Goal: Book appointment/travel/reservation

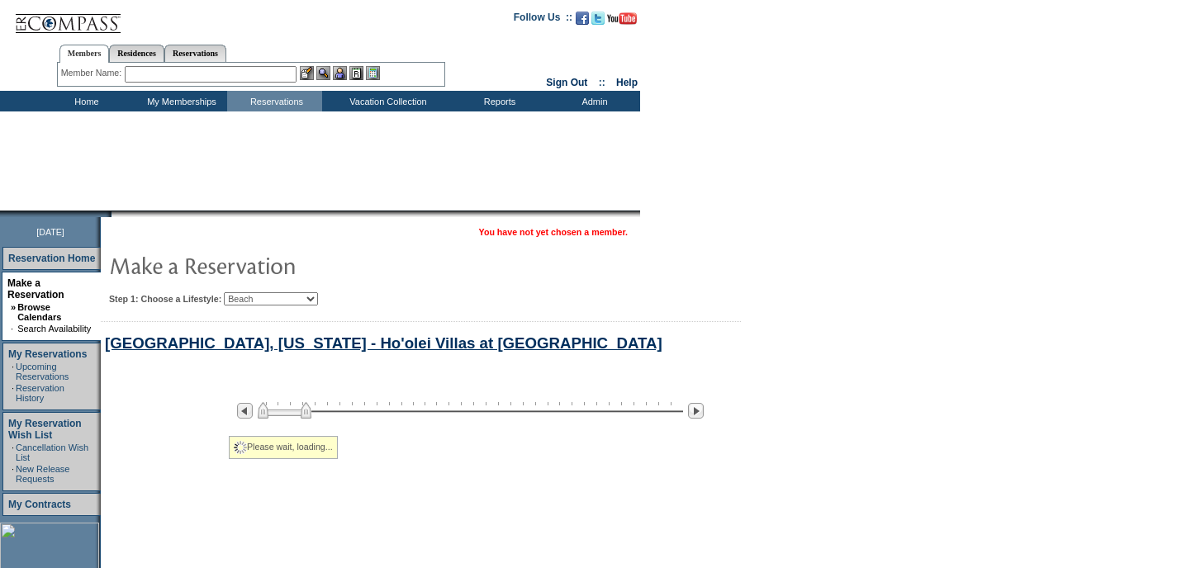
select select "Beach"
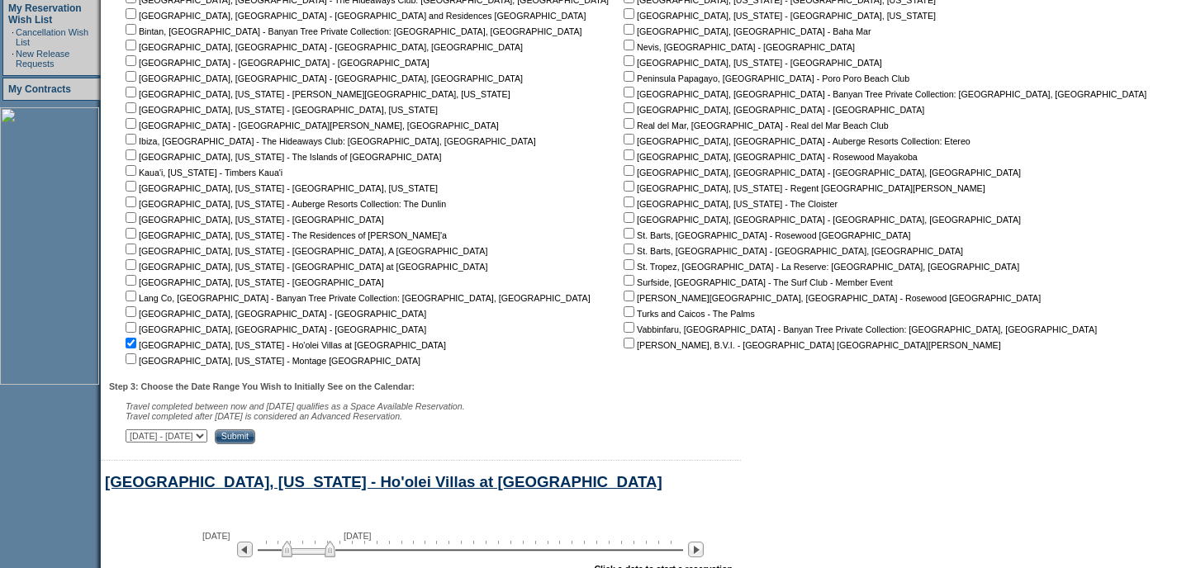
scroll to position [101, 0]
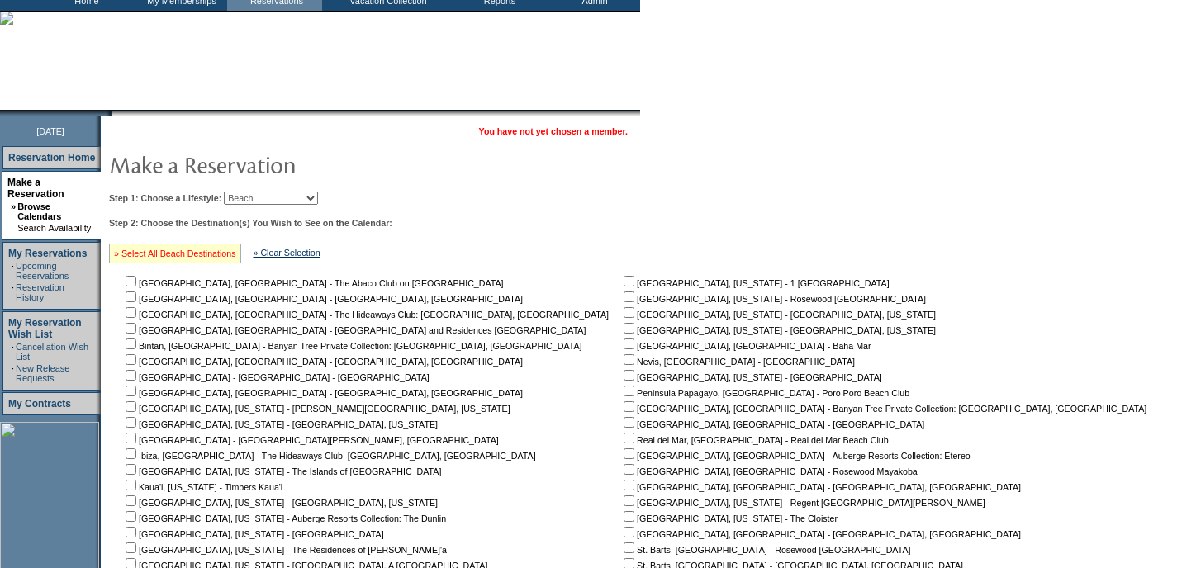
click at [229, 252] on link "» Select All Beach Destinations" at bounding box center [175, 254] width 122 height 10
checkbox input "true"
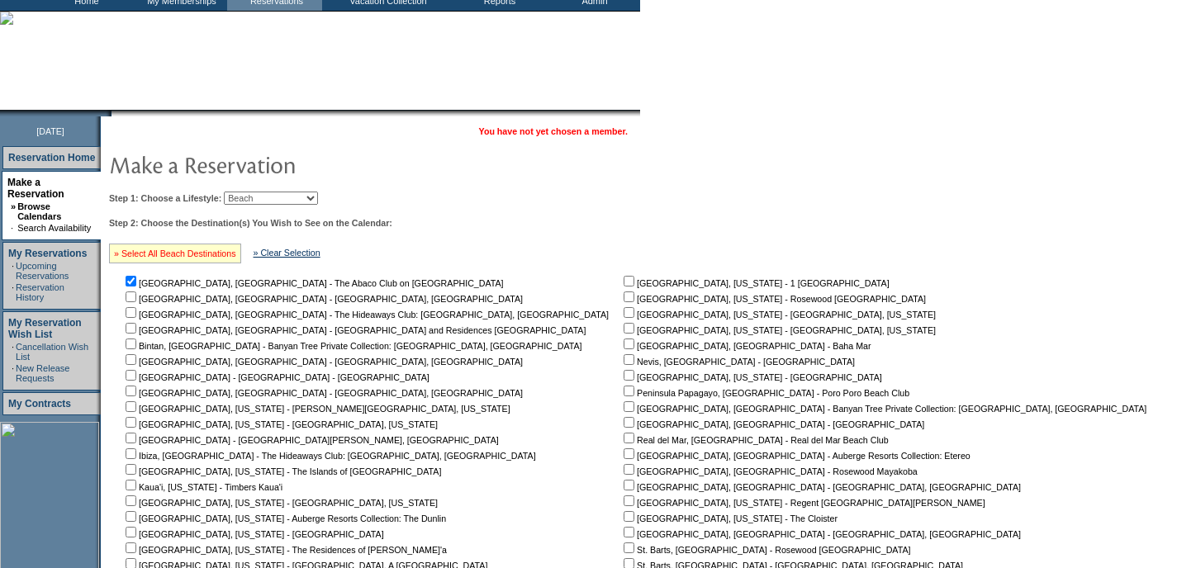
checkbox input "true"
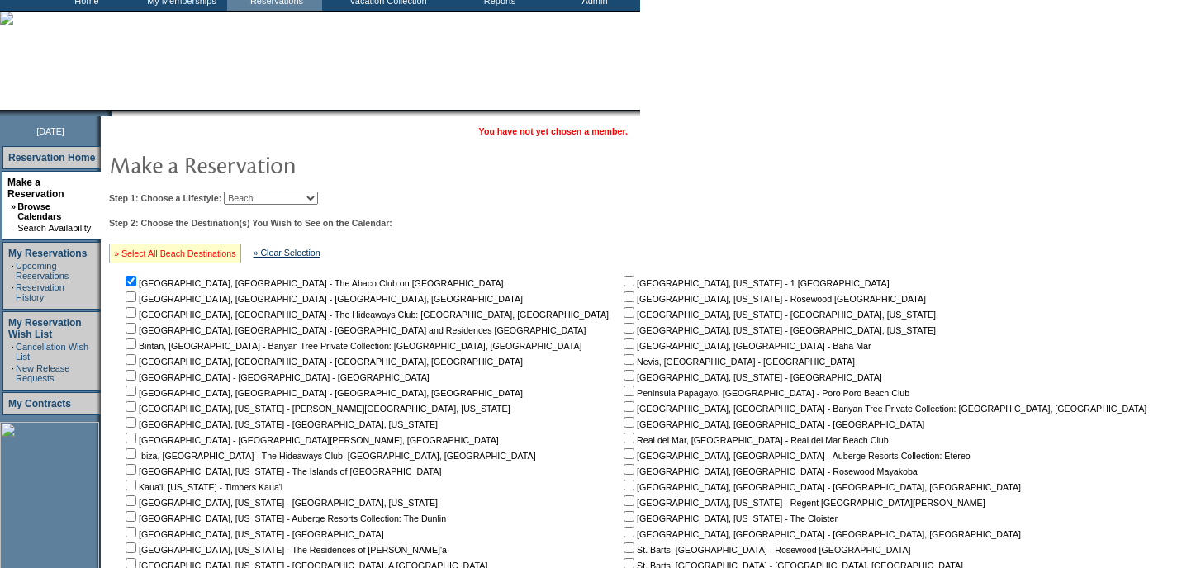
checkbox input "true"
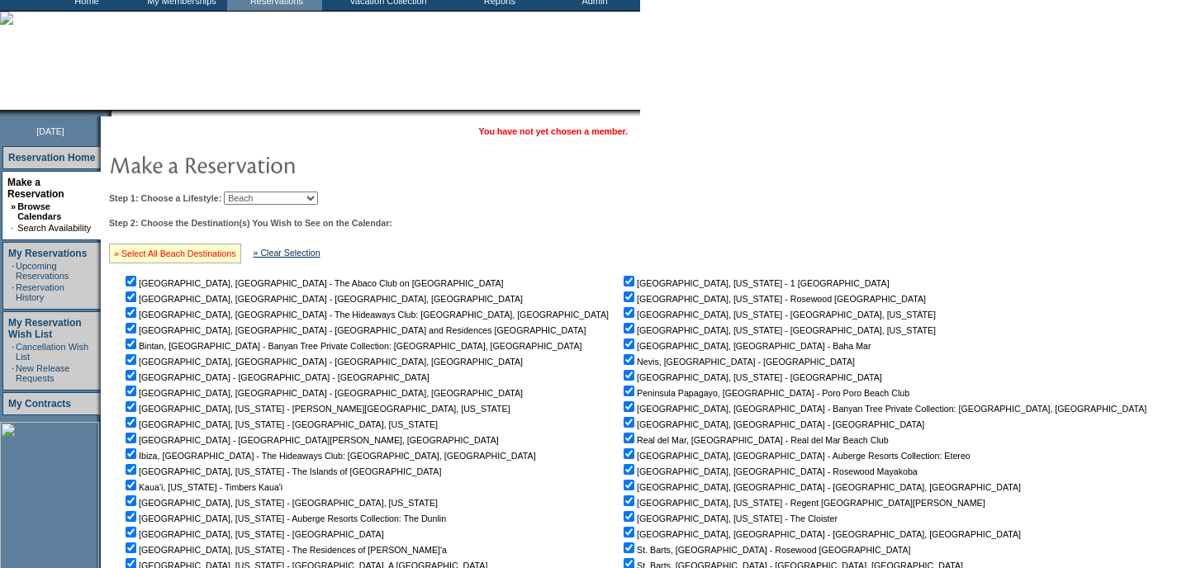
checkbox input "true"
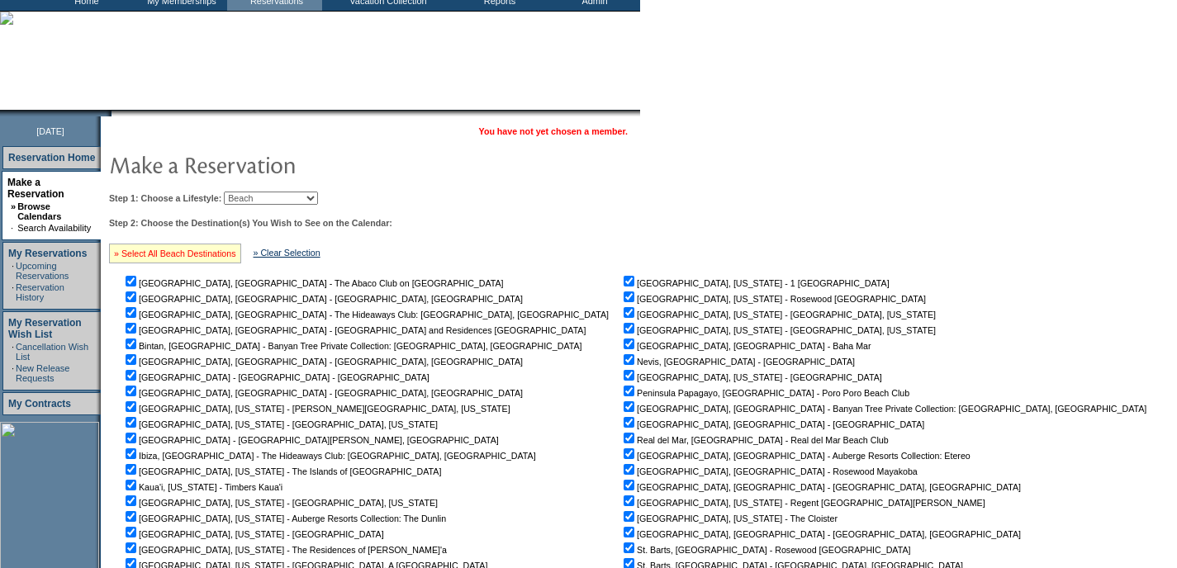
checkbox input "true"
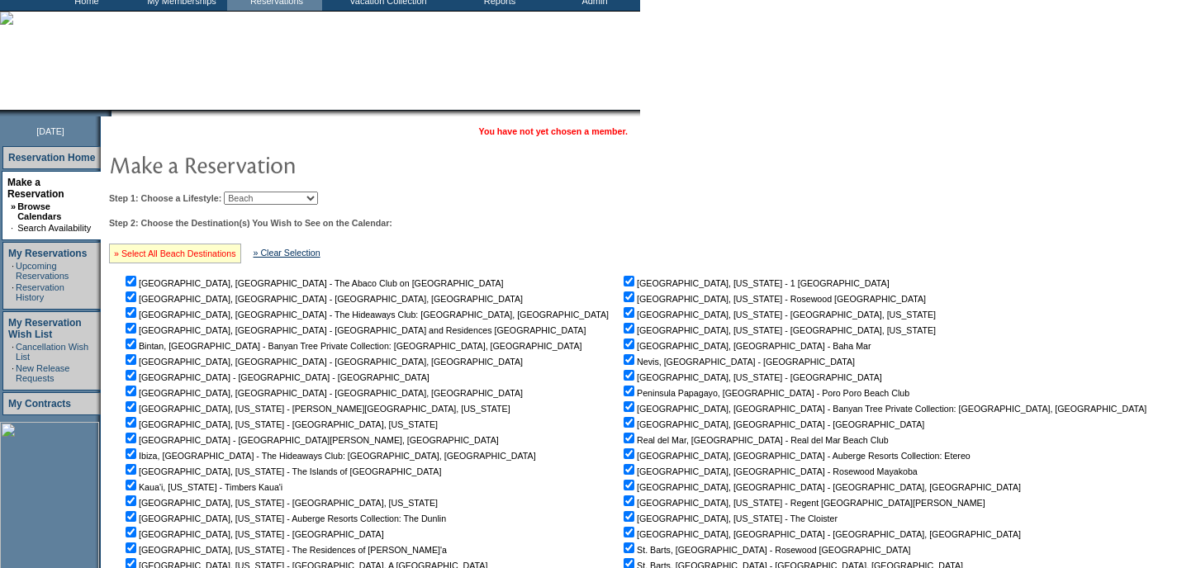
checkbox input "true"
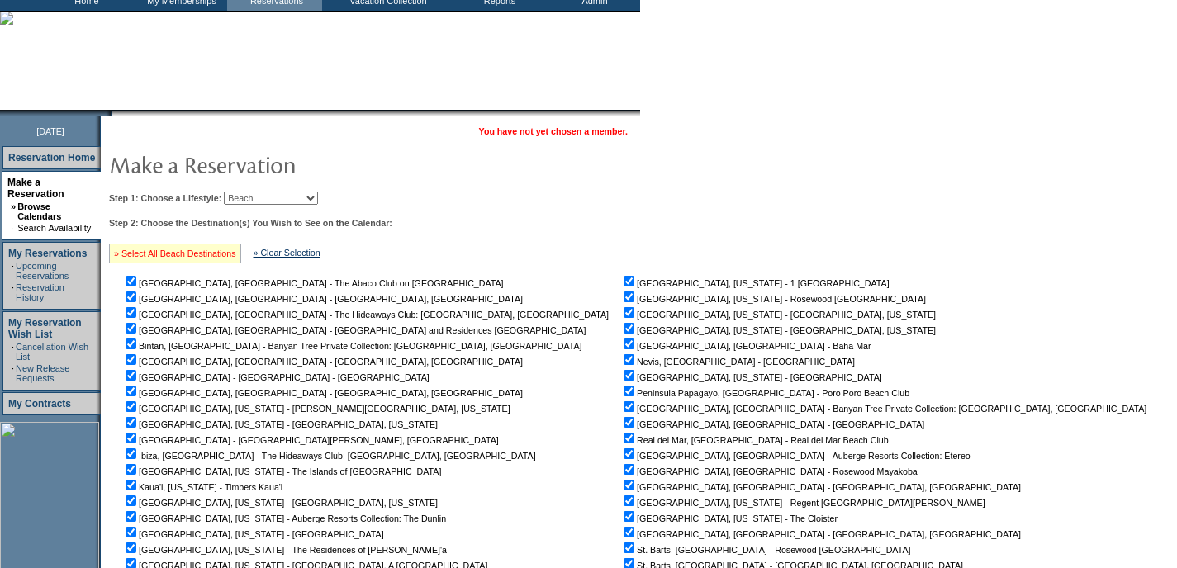
checkbox input "true"
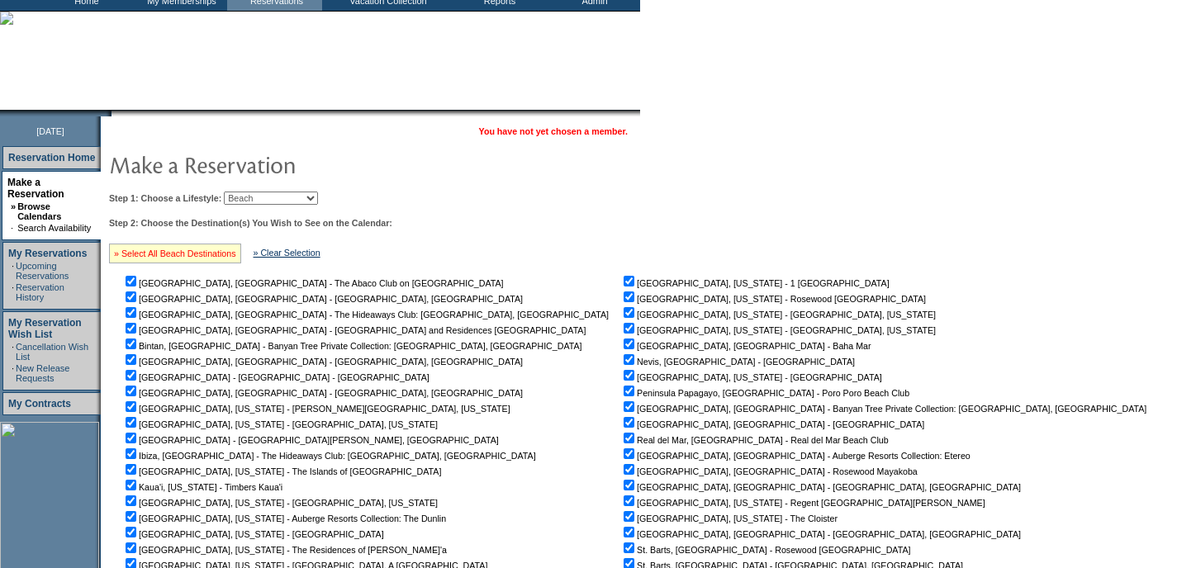
checkbox input "true"
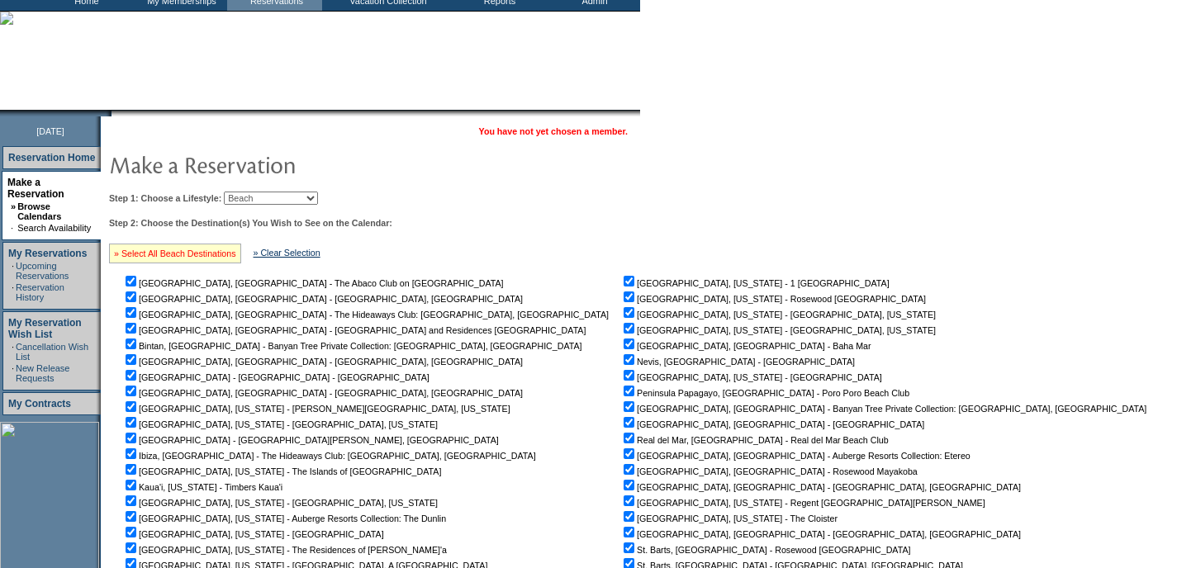
checkbox input "true"
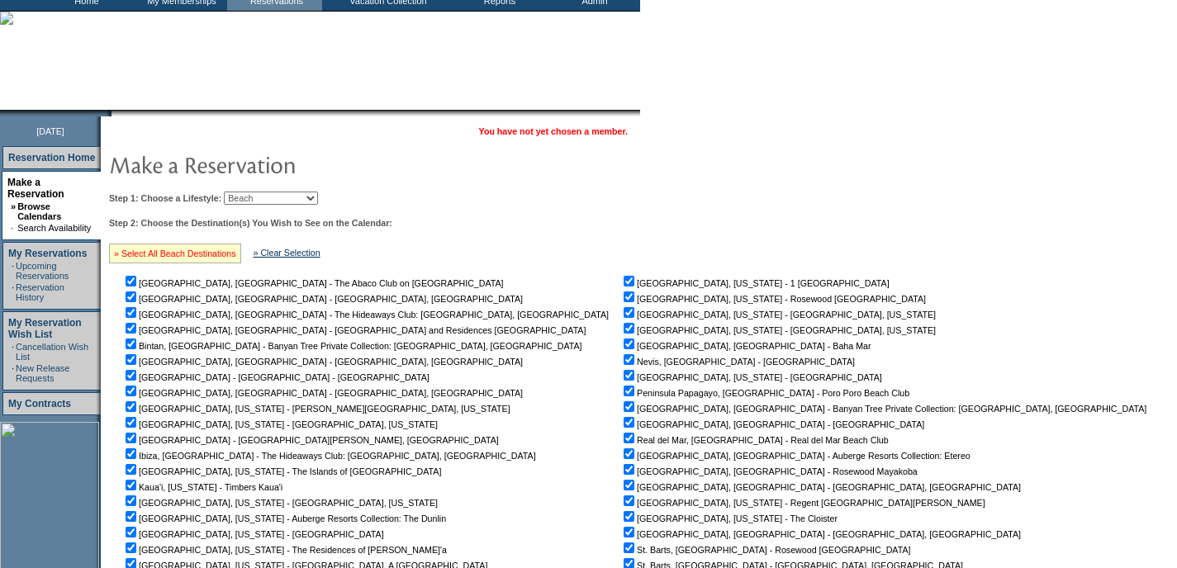
checkbox input "true"
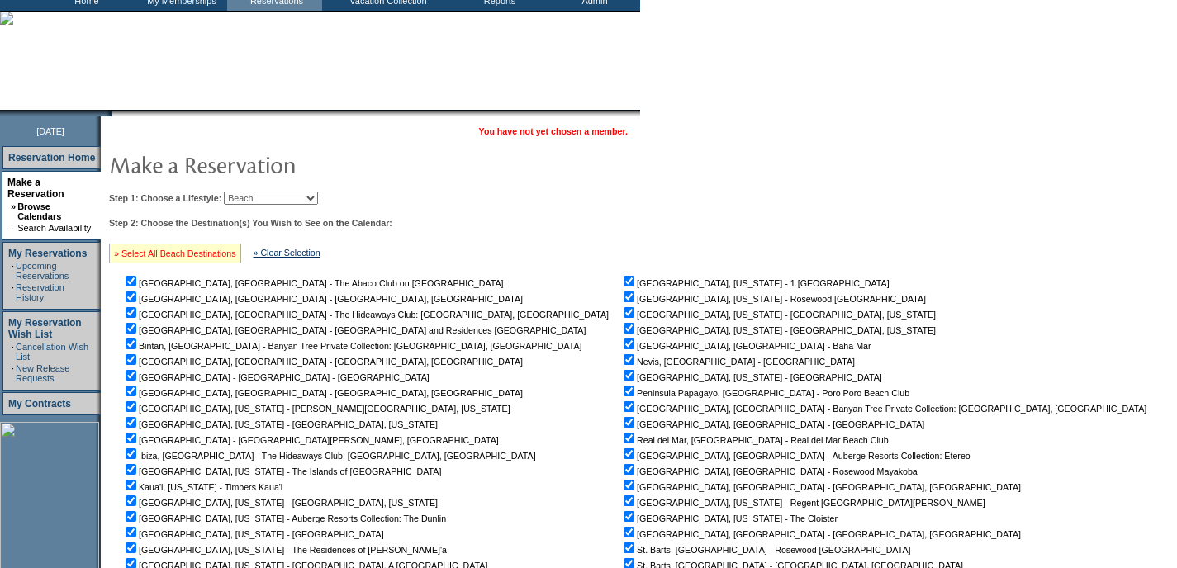
checkbox input "true"
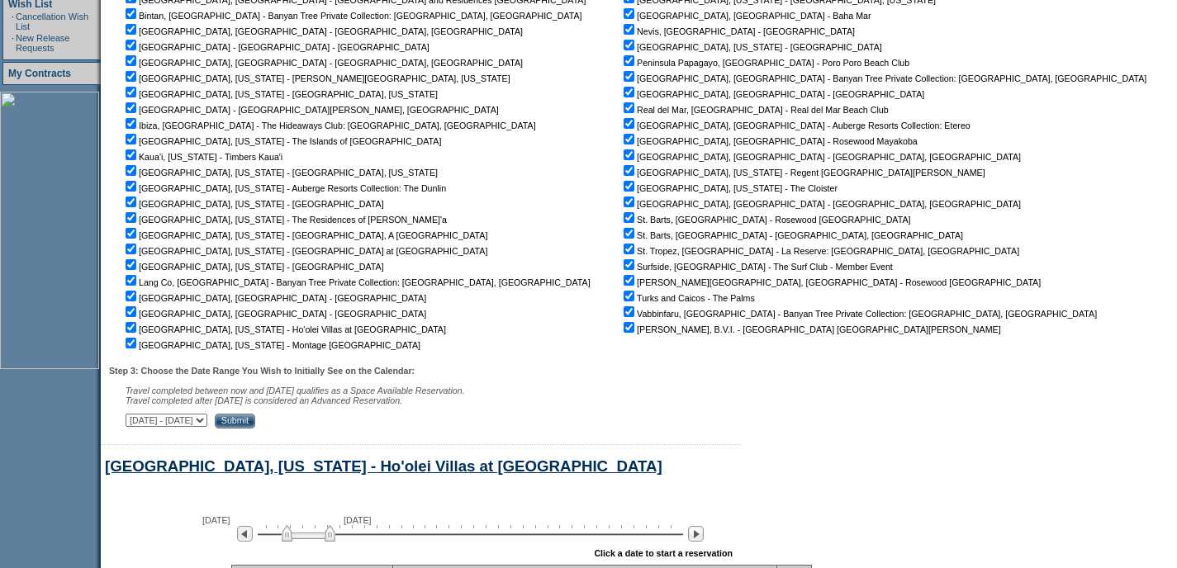
click at [255, 420] on input "Submit" at bounding box center [235, 421] width 40 height 15
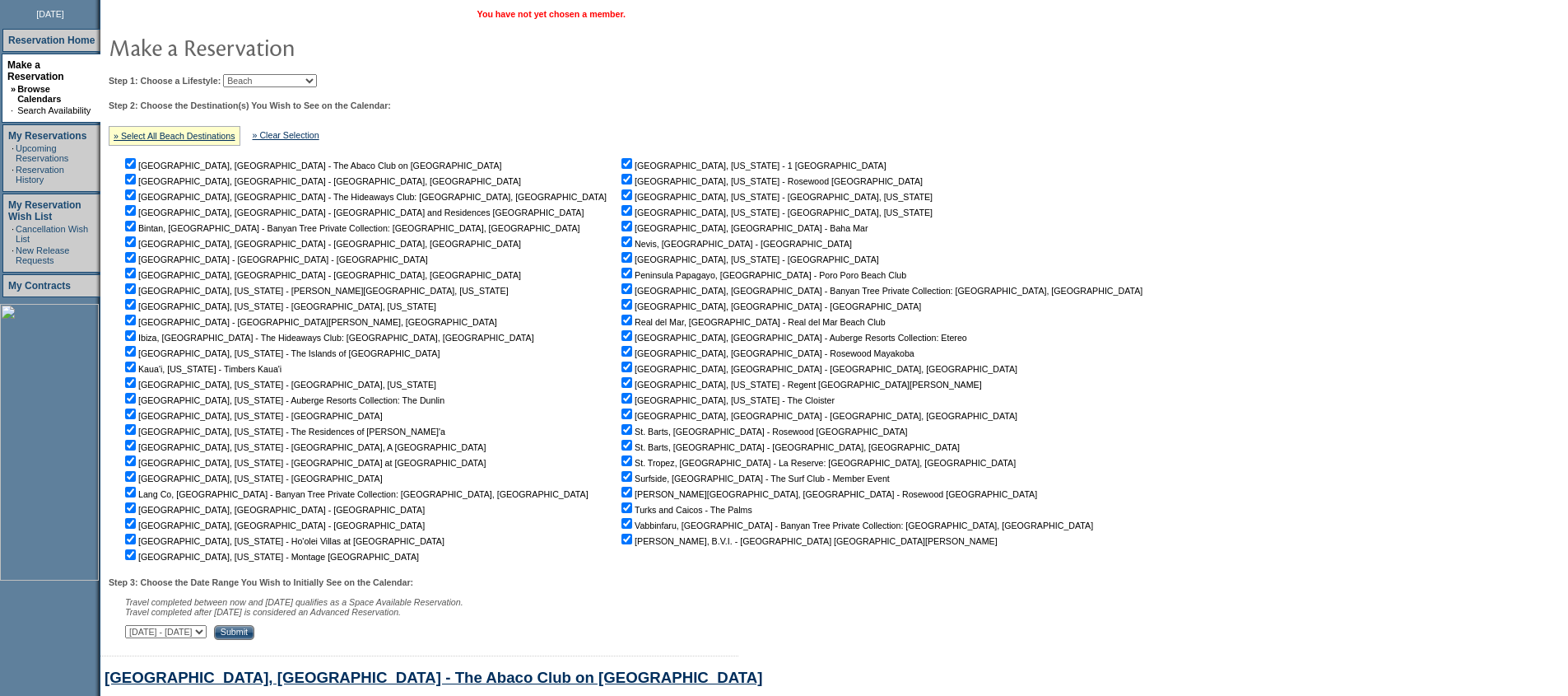
scroll to position [212, 0]
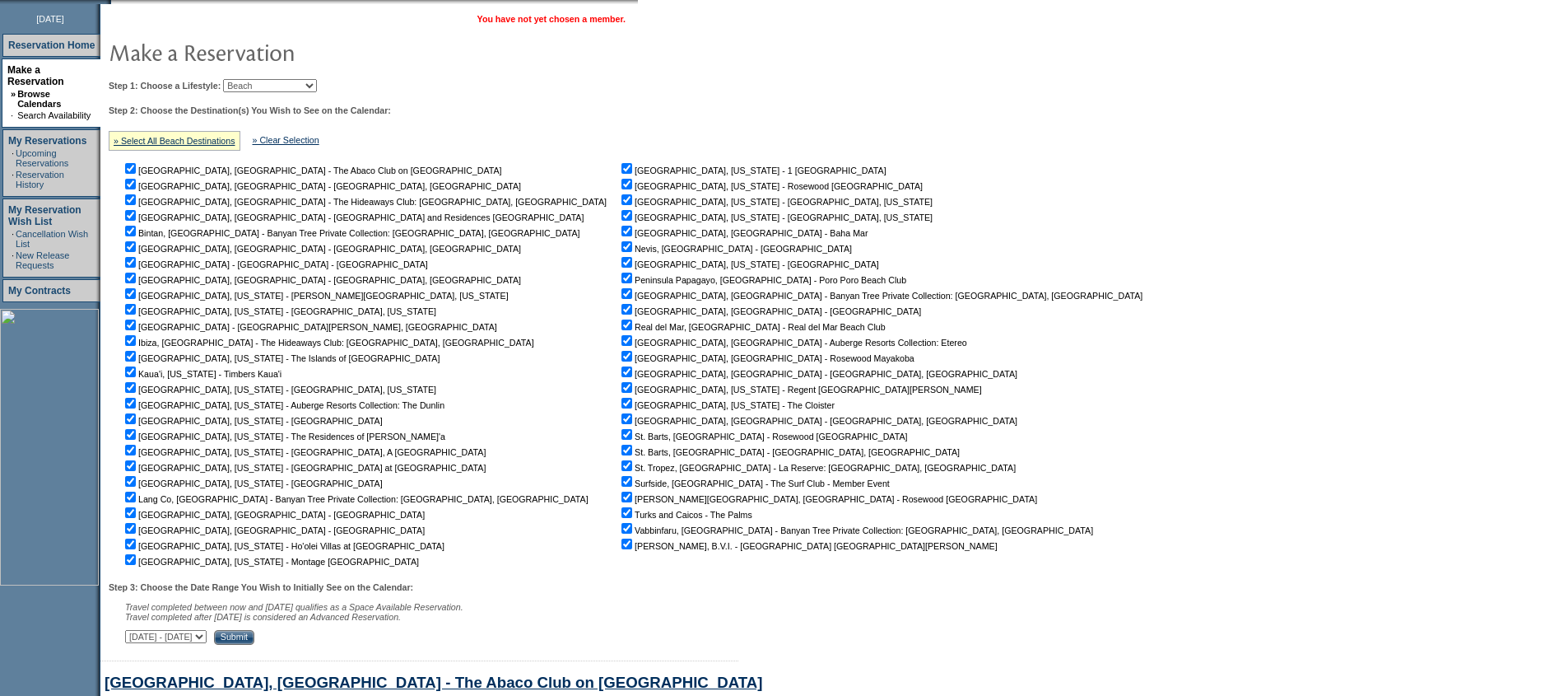
click at [307, 85] on select "Beach Leisure Metropolitan Mountain OIAL for Adventure OIAL for Couples OIAL fo…" at bounding box center [270, 85] width 94 height 13
select select "Mountain"
click at [251, 80] on select "Beach Leisure Metropolitan Mountain OIAL for Adventure OIAL for Couples OIAL fo…" at bounding box center [270, 85] width 94 height 13
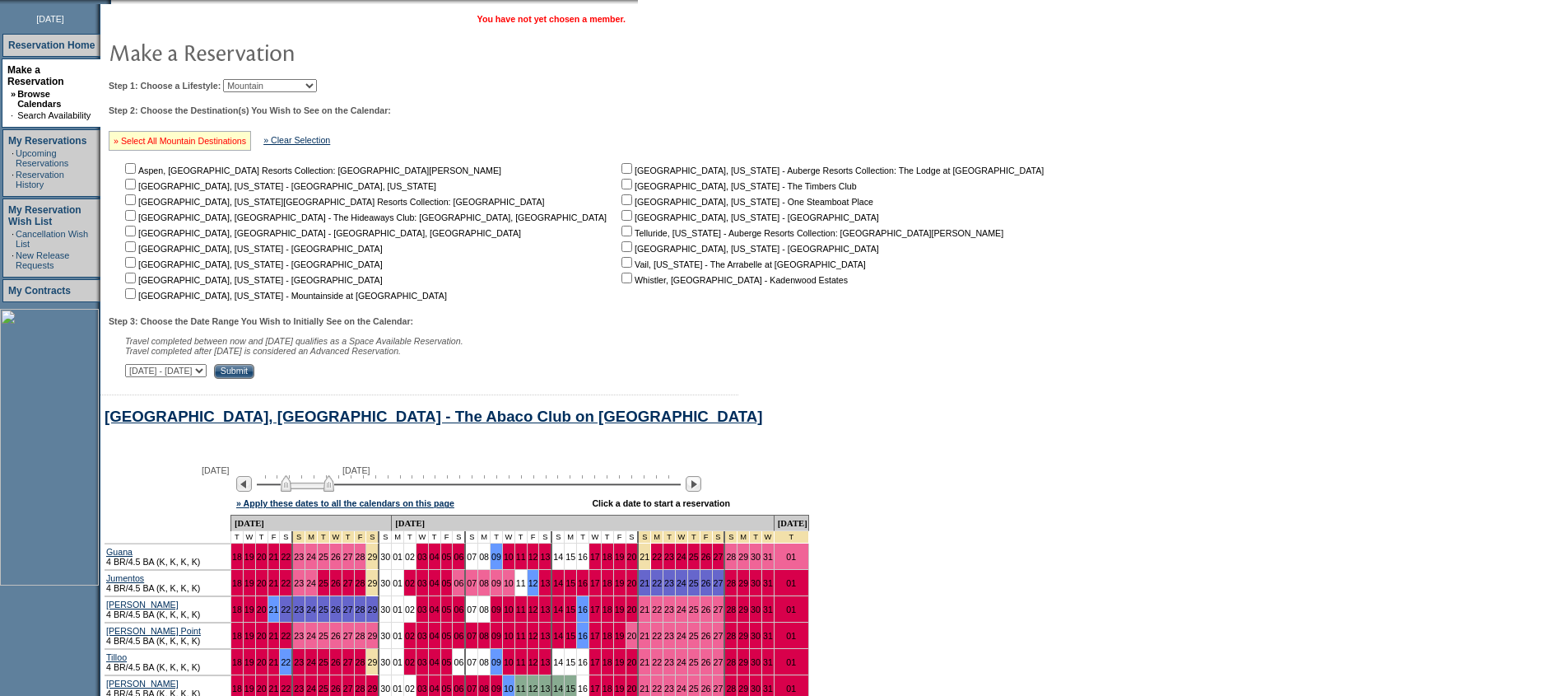
click at [168, 141] on link "» Select All Mountain Destinations" at bounding box center [179, 141] width 133 height 10
checkbox input "true"
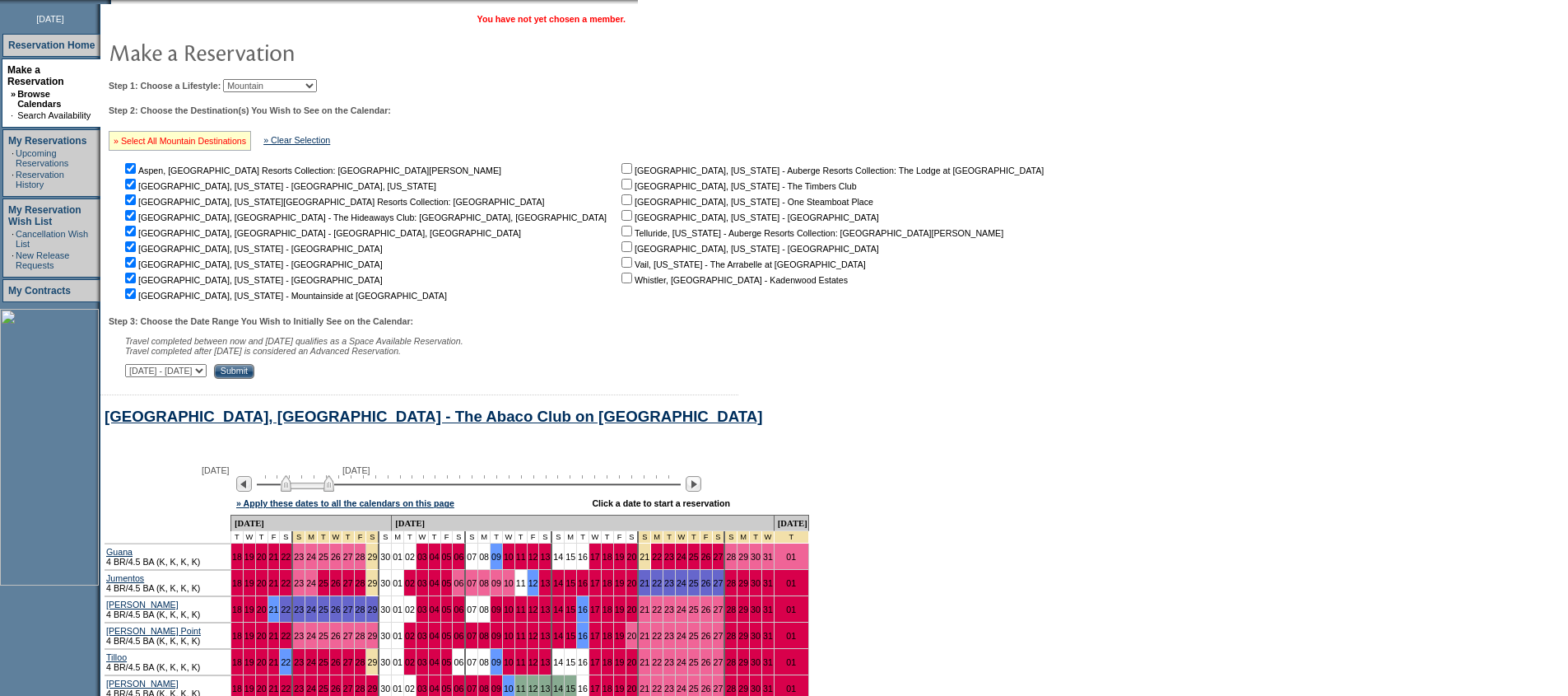
checkbox input "true"
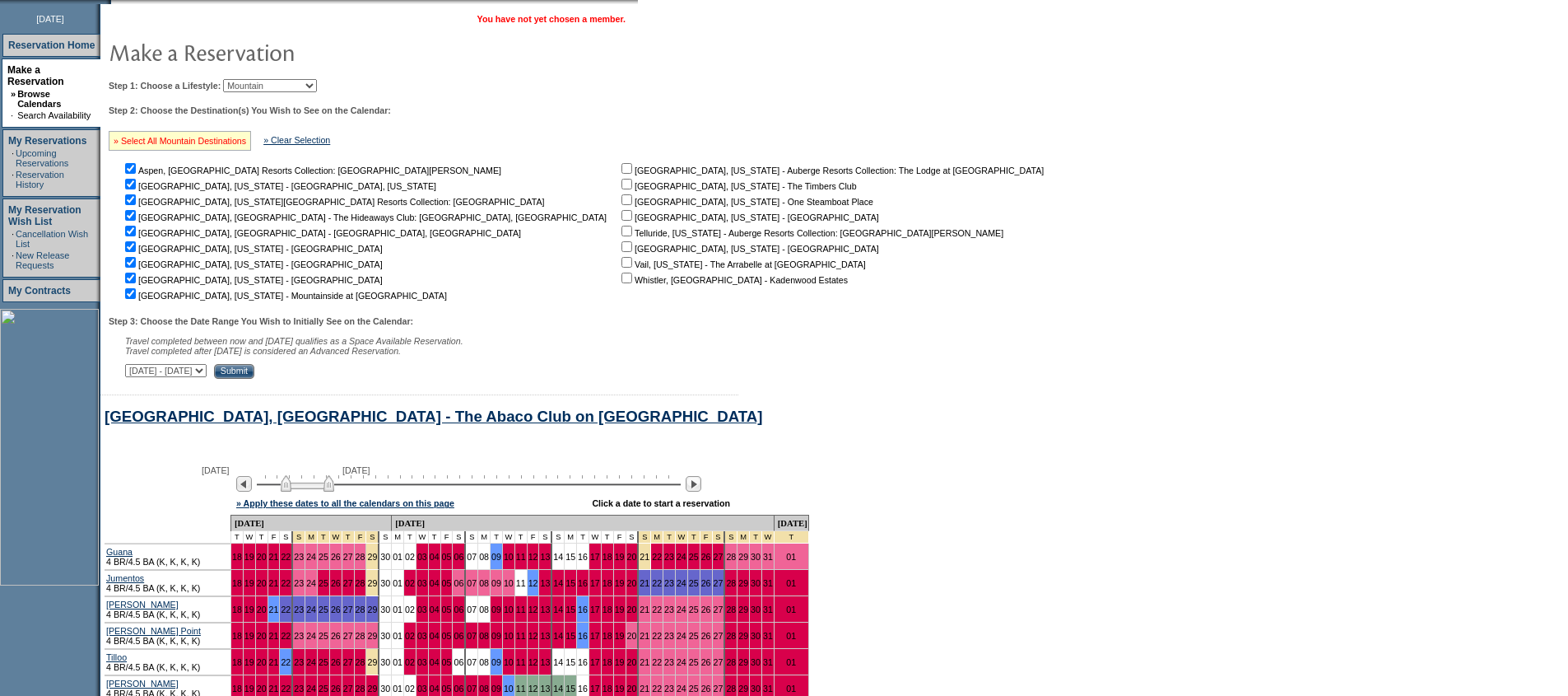
checkbox input "true"
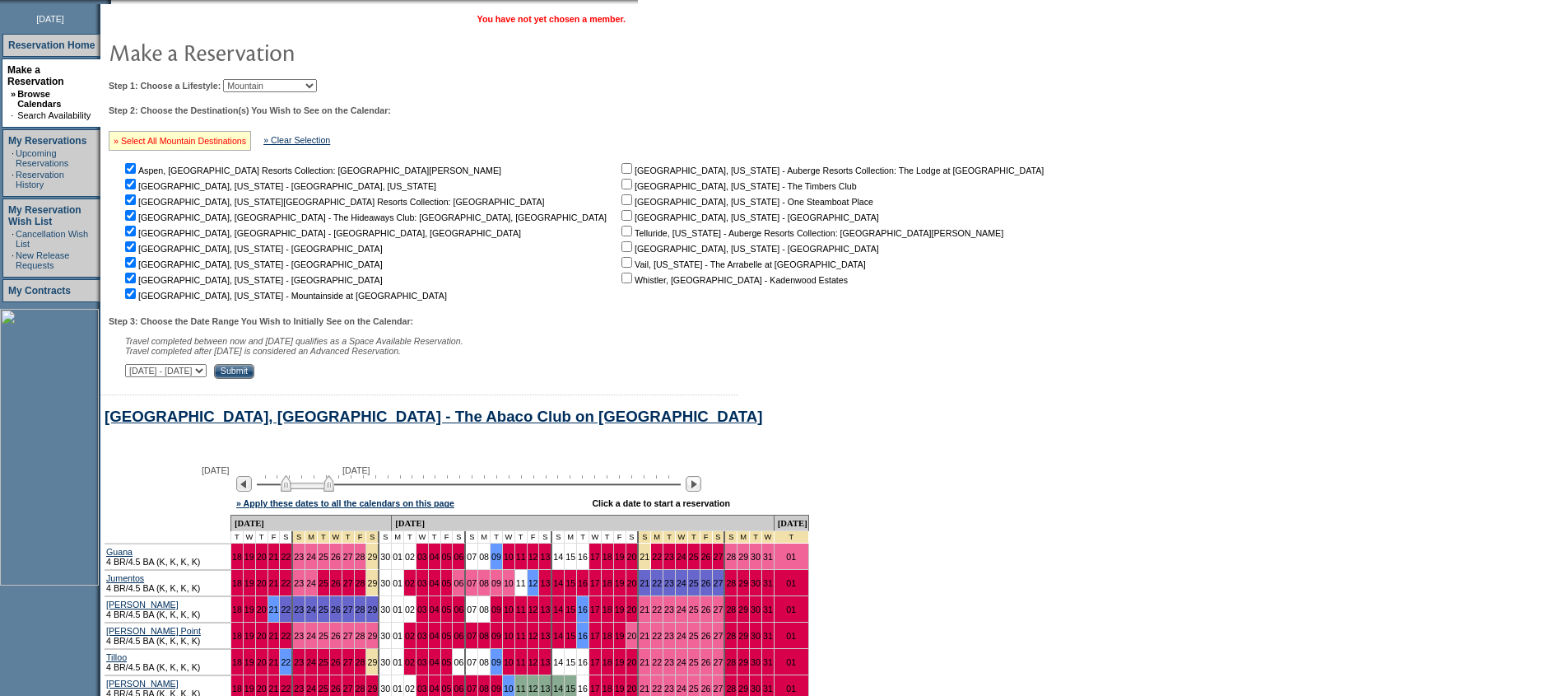
checkbox input "true"
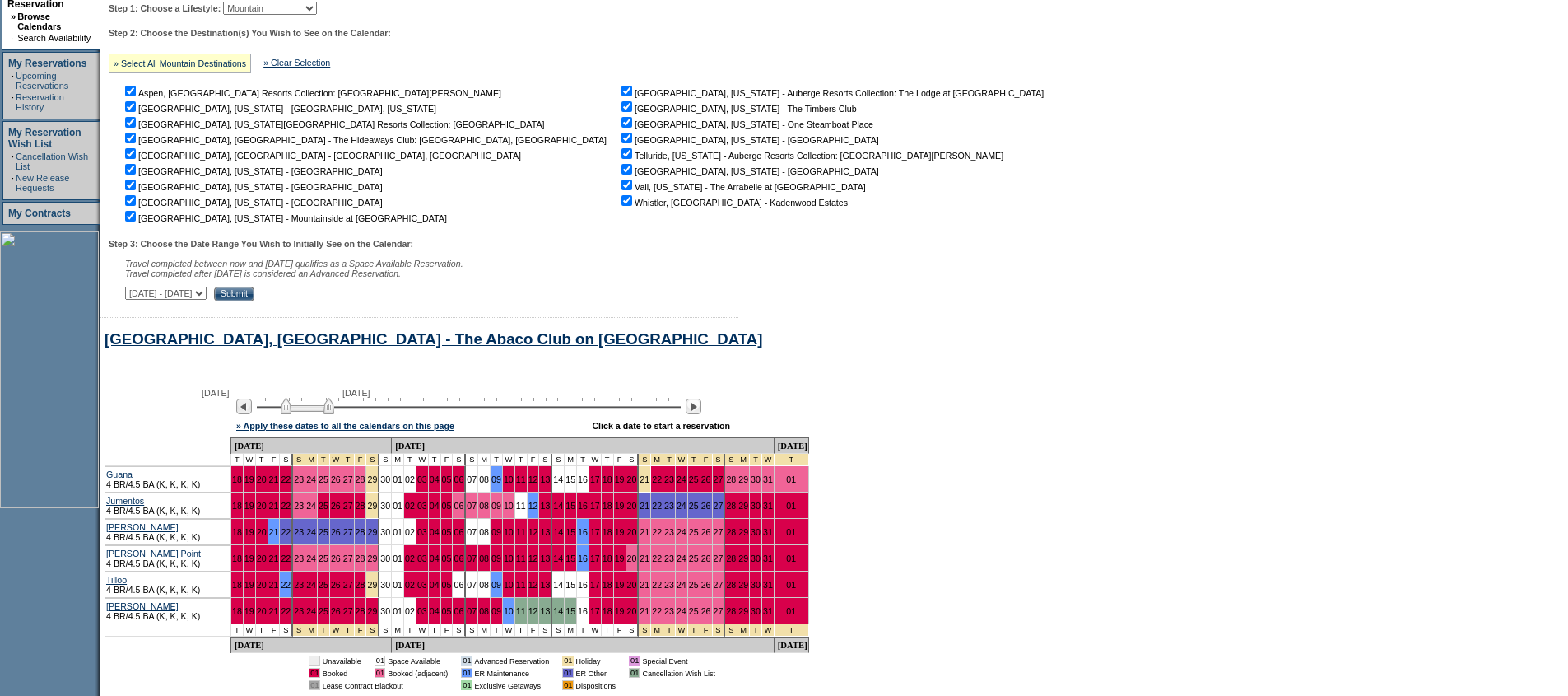
scroll to position [369, 0]
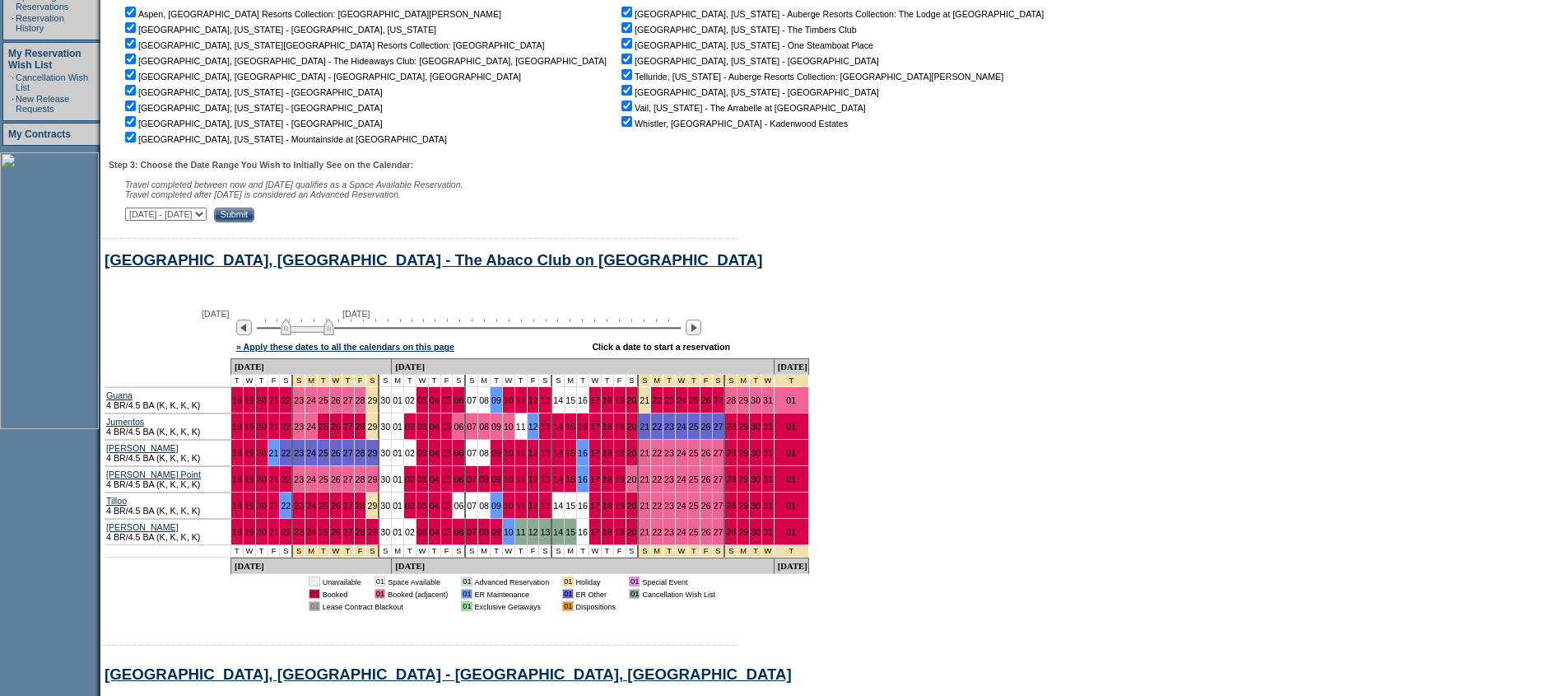
click at [206, 220] on select "[DATE] - [DATE] [DATE] - [DATE] [DATE] - [DATE] [DATE] - [DATE] [DATE] - [DATE]…" at bounding box center [166, 213] width 82 height 13
select select "[DATE]|[DATE]"
click at [135, 215] on select "[DATE] - [DATE] [DATE] - [DATE] [DATE] - [DATE] [DATE] - [DATE] [DATE] - [DATE]…" at bounding box center [166, 213] width 82 height 13
click at [254, 222] on input "Submit" at bounding box center [234, 214] width 40 height 15
